Goal: Task Accomplishment & Management: Use online tool/utility

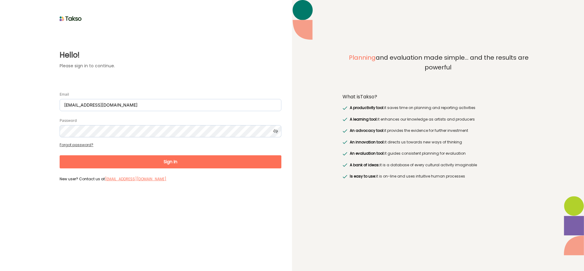
click at [184, 160] on button "Sign In" at bounding box center [171, 161] width 222 height 13
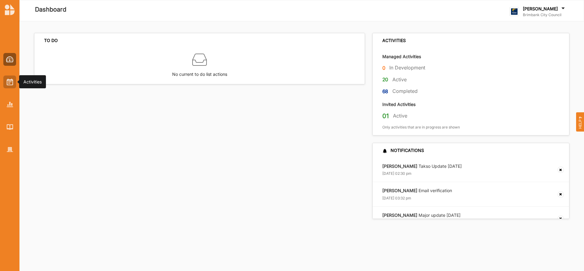
click at [11, 81] on img at bounding box center [10, 81] width 6 height 7
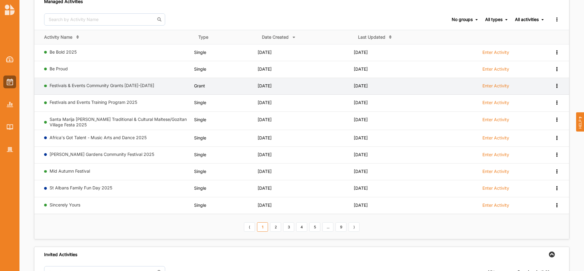
scroll to position [55, 0]
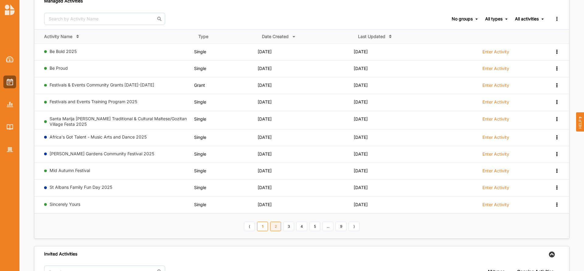
click at [276, 227] on link "2" at bounding box center [275, 226] width 11 height 10
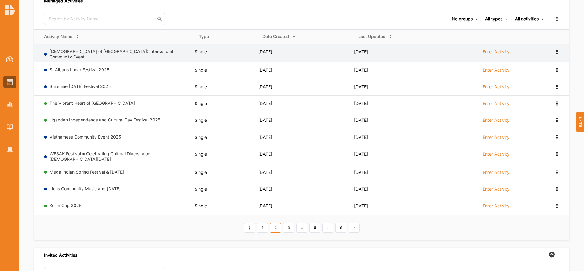
click at [495, 52] on label "Enter Activity" at bounding box center [496, 51] width 27 height 5
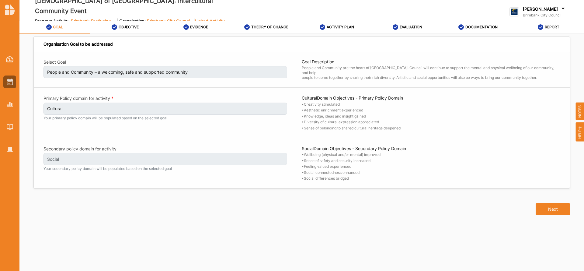
click at [552, 26] on label "REPORT" at bounding box center [552, 27] width 15 height 5
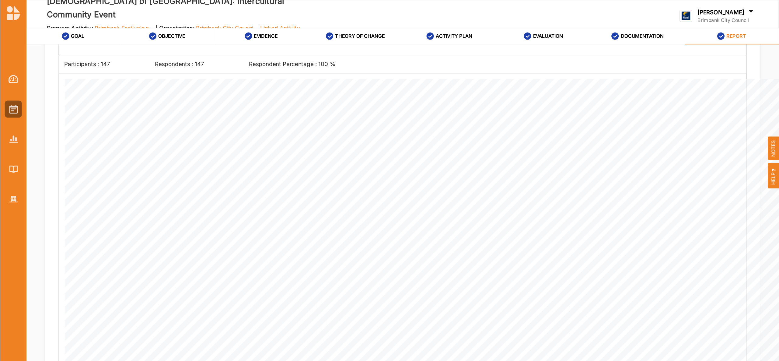
scroll to position [1298, 0]
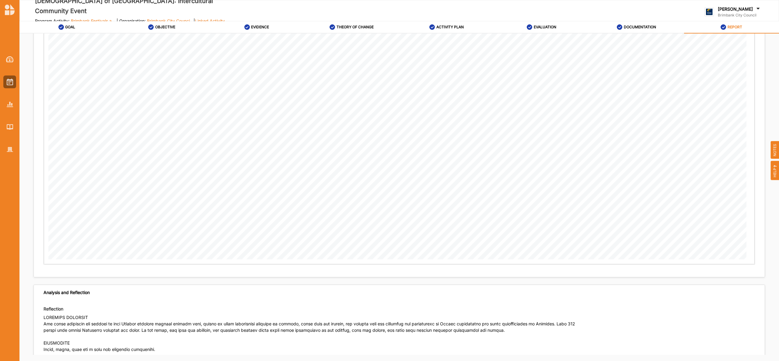
drag, startPoint x: 571, startPoint y: 1, endPoint x: 535, endPoint y: 260, distance: 261.3
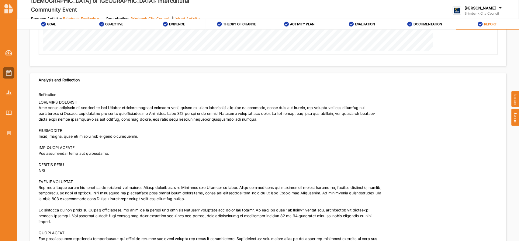
scroll to position [1504, 0]
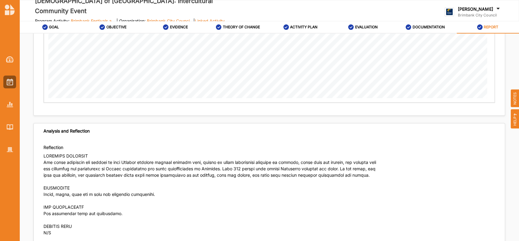
drag, startPoint x: 766, startPoint y: 1, endPoint x: 317, endPoint y: 147, distance: 471.9
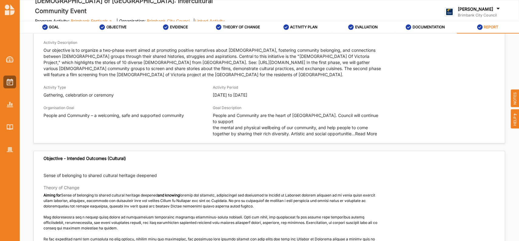
scroll to position [0, 0]
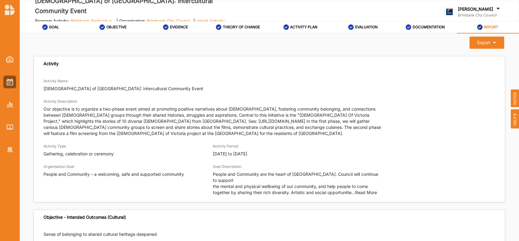
click at [496, 6] on icon at bounding box center [498, 9] width 6 height 7
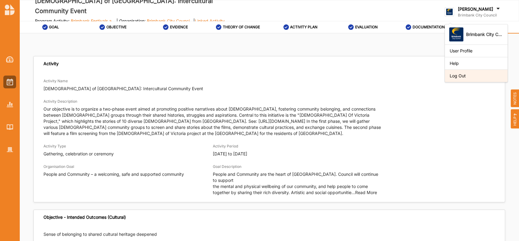
click at [462, 73] on div "Log Out" at bounding box center [476, 75] width 53 height 5
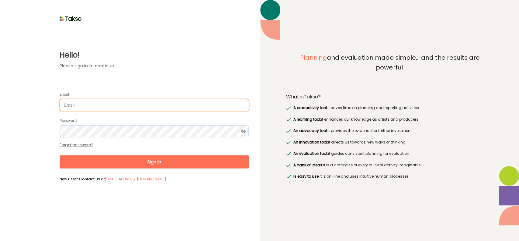
type input "[EMAIL_ADDRESS][DOMAIN_NAME]"
